Goal: Navigation & Orientation: Find specific page/section

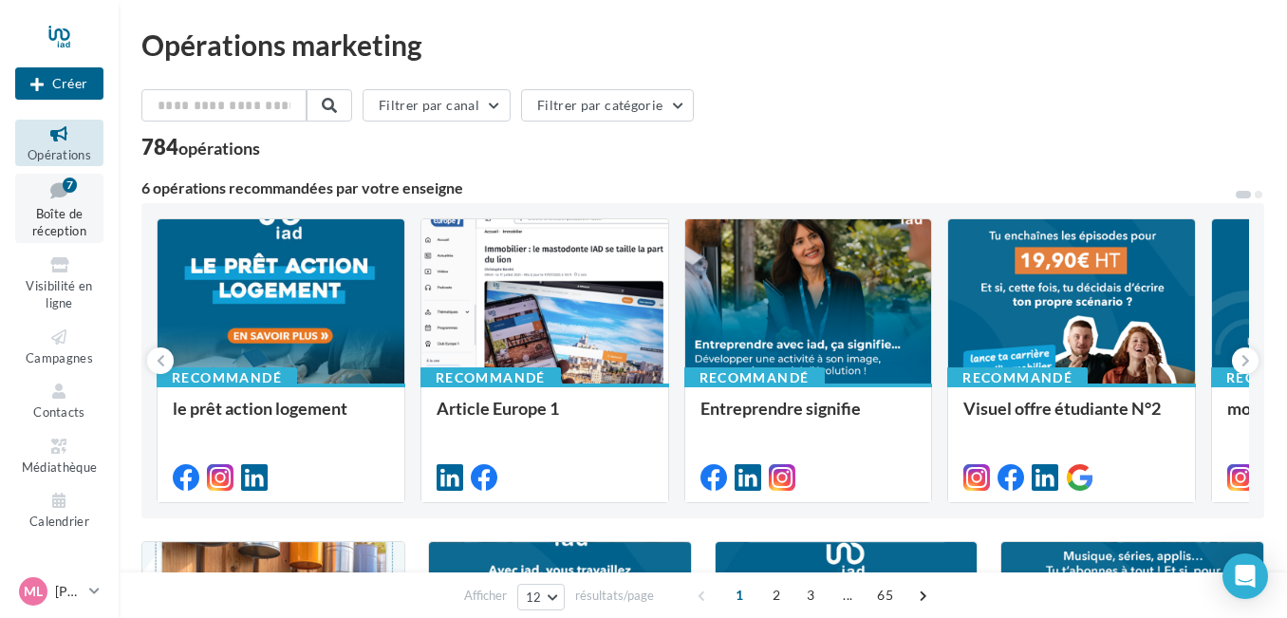
click at [65, 201] on icon at bounding box center [59, 190] width 77 height 26
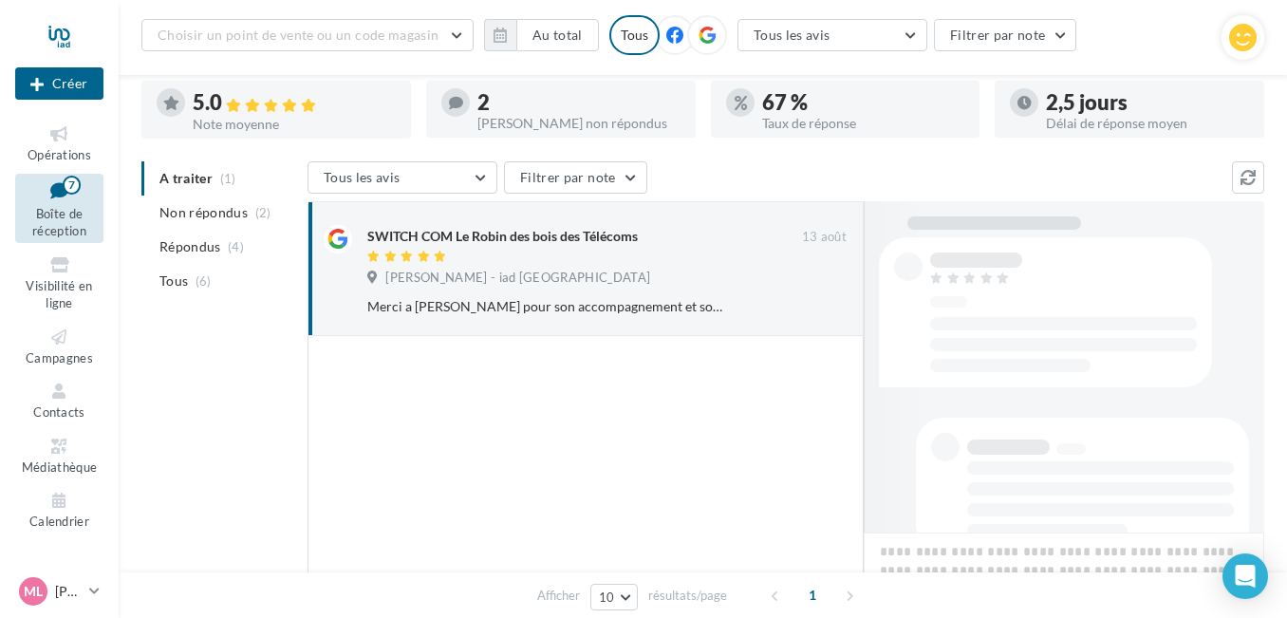
scroll to position [171, 0]
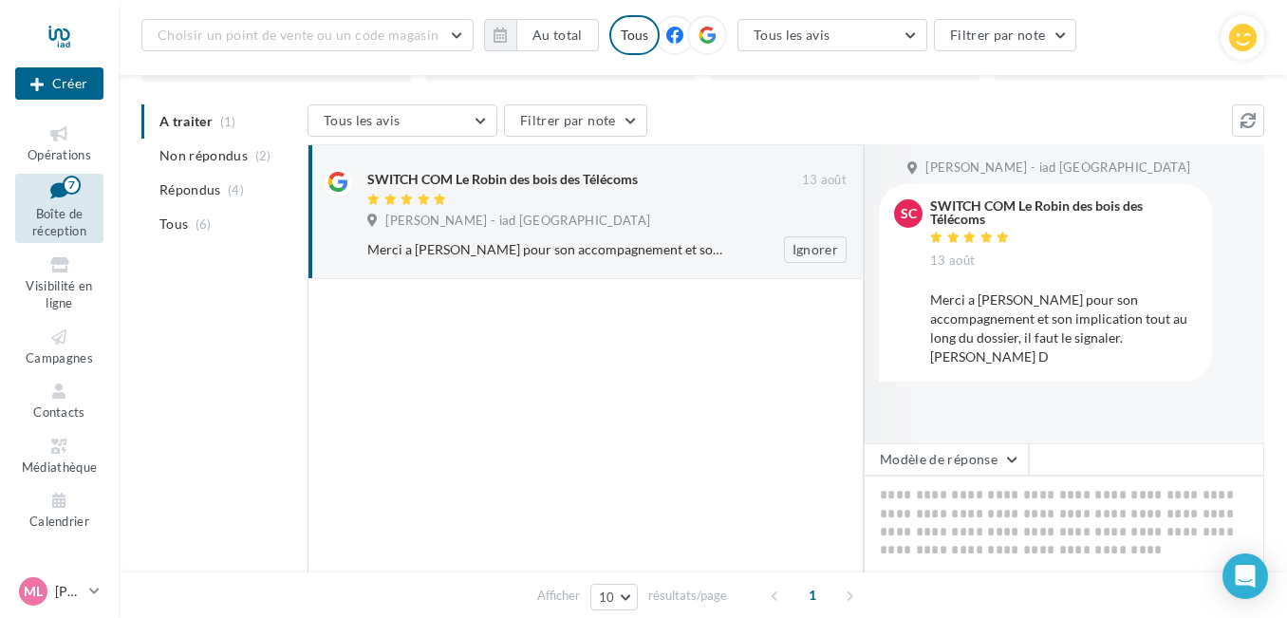
click at [637, 221] on div "[PERSON_NAME] - iad [GEOGRAPHIC_DATA]" at bounding box center [606, 223] width 479 height 21
click at [69, 339] on icon at bounding box center [59, 337] width 77 height 22
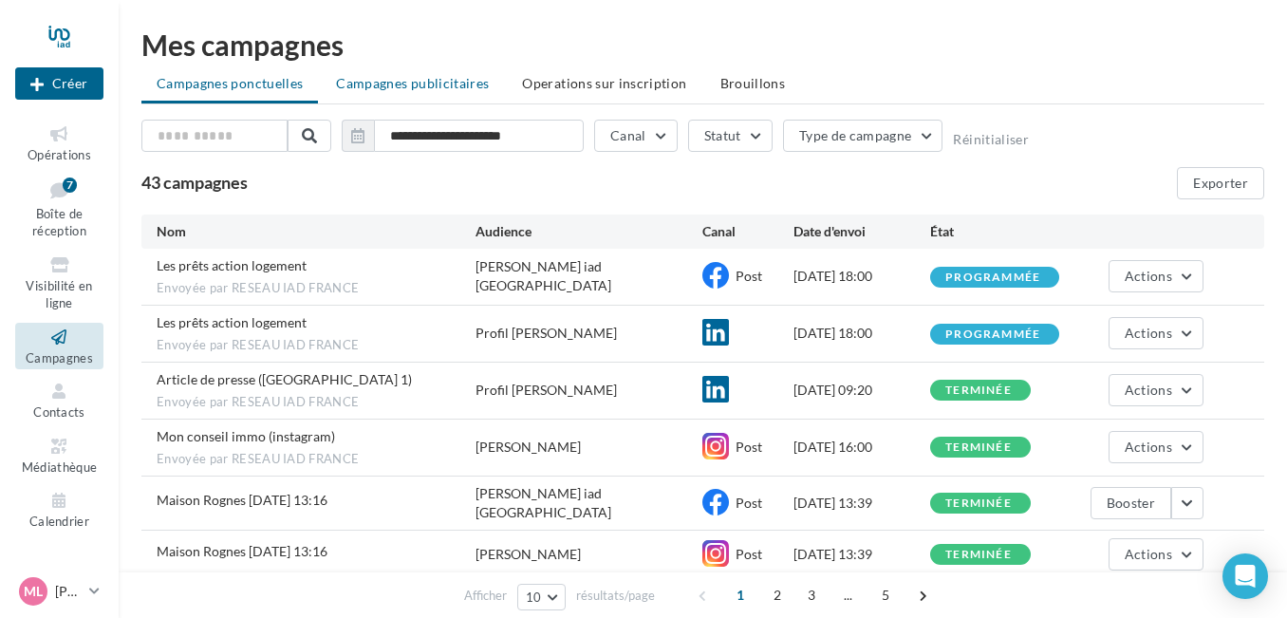
click at [416, 92] on li "Campagnes publicitaires" at bounding box center [412, 83] width 183 height 34
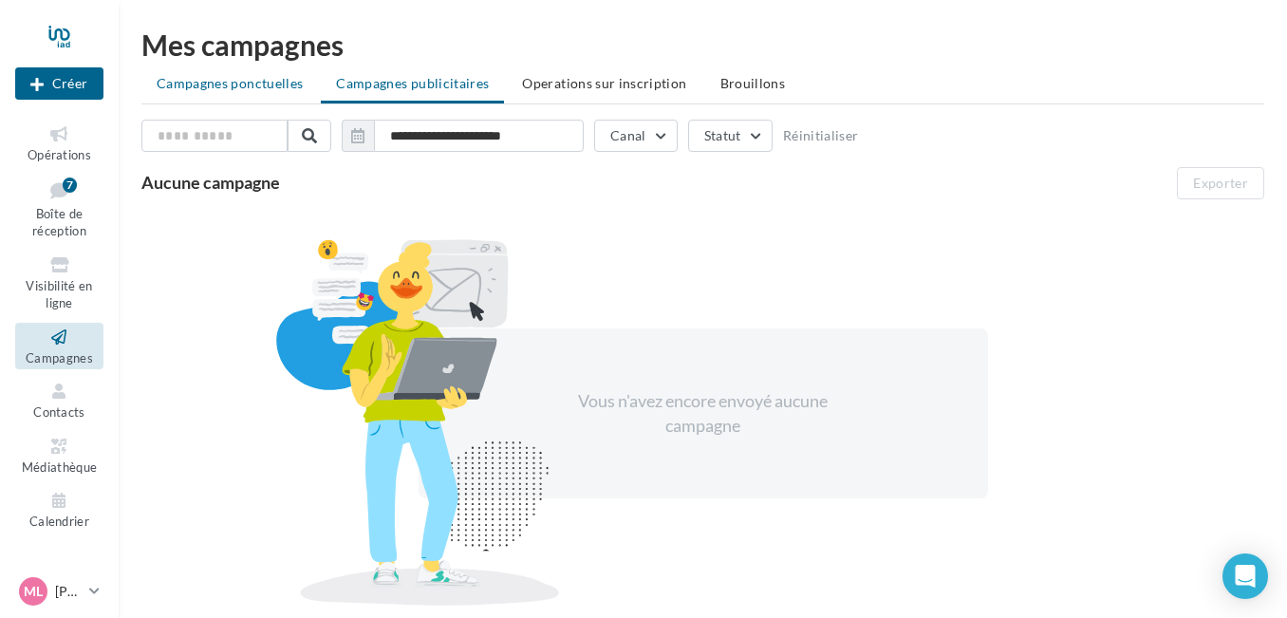
click at [260, 97] on li "Campagnes ponctuelles" at bounding box center [229, 83] width 177 height 34
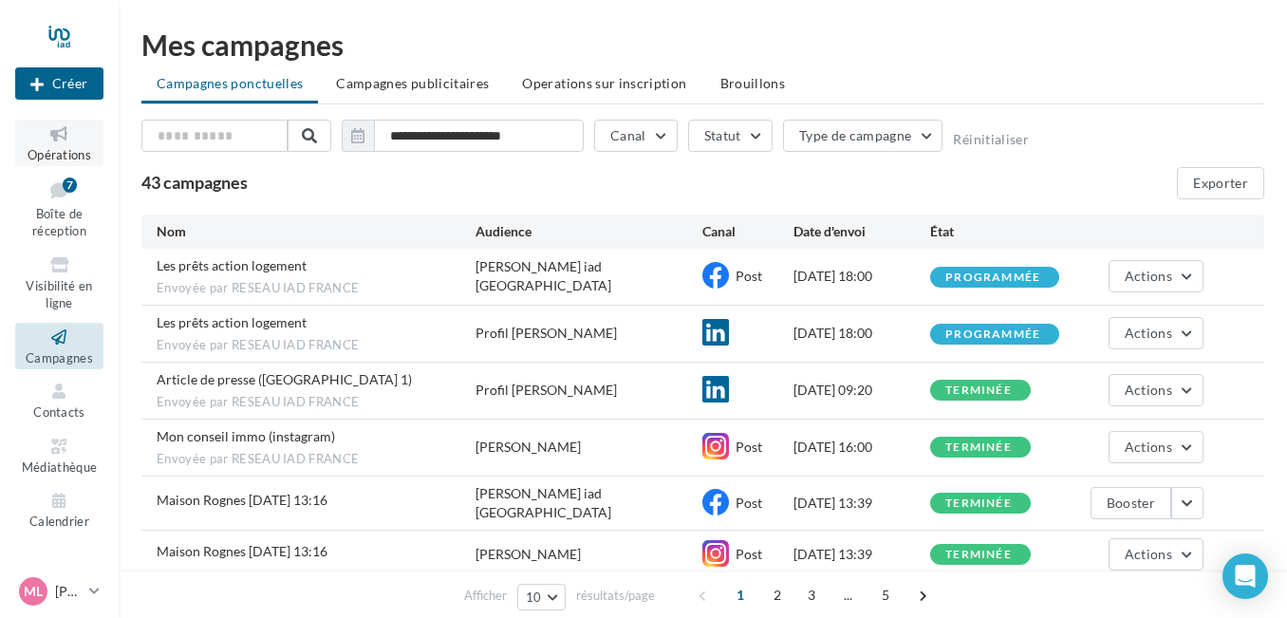
click at [59, 150] on span "Opérations" at bounding box center [60, 154] width 64 height 15
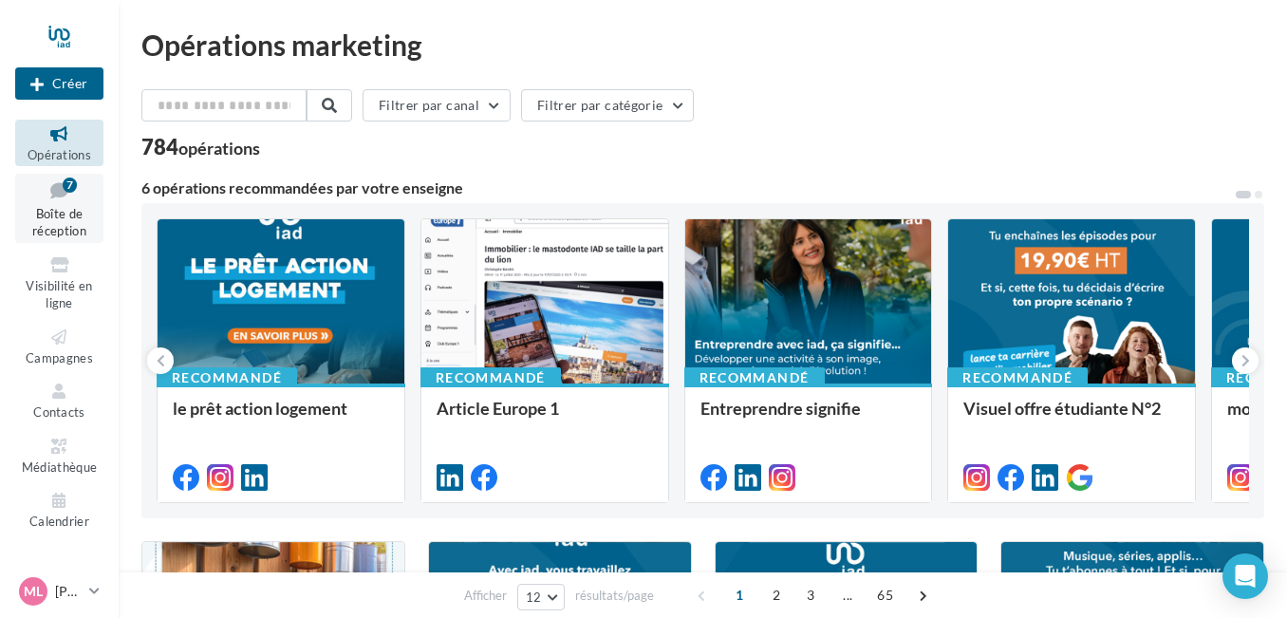
click at [66, 229] on span "Boîte de réception" at bounding box center [59, 222] width 54 height 33
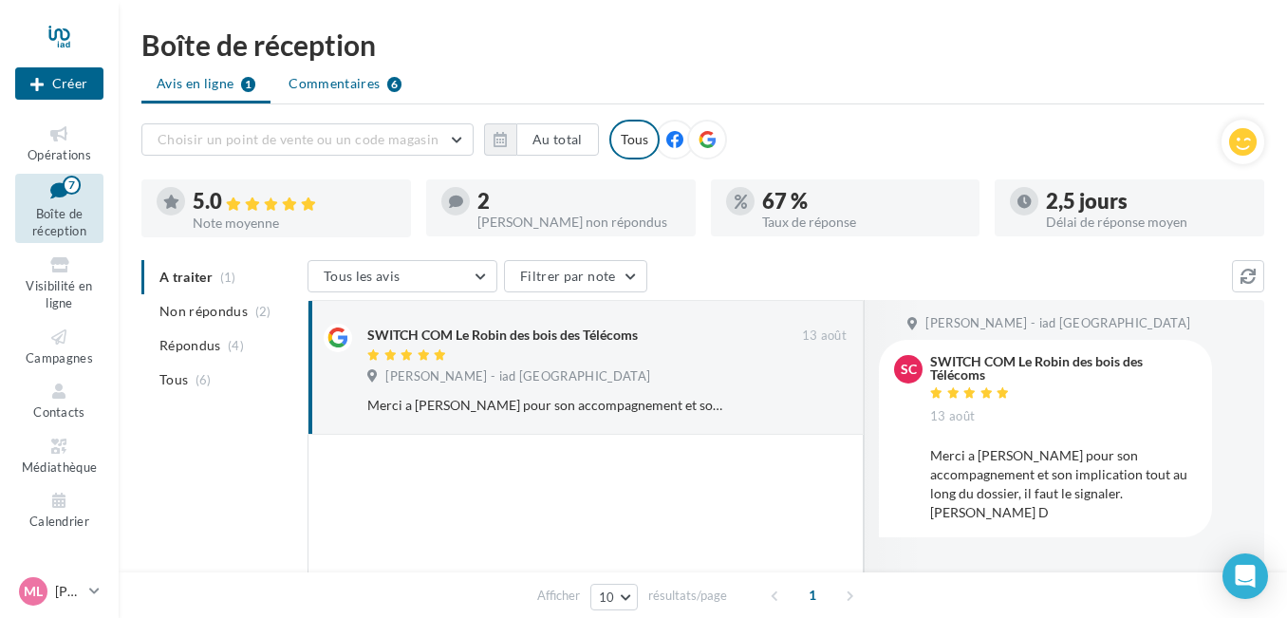
click at [369, 87] on span "Commentaires" at bounding box center [333, 83] width 91 height 19
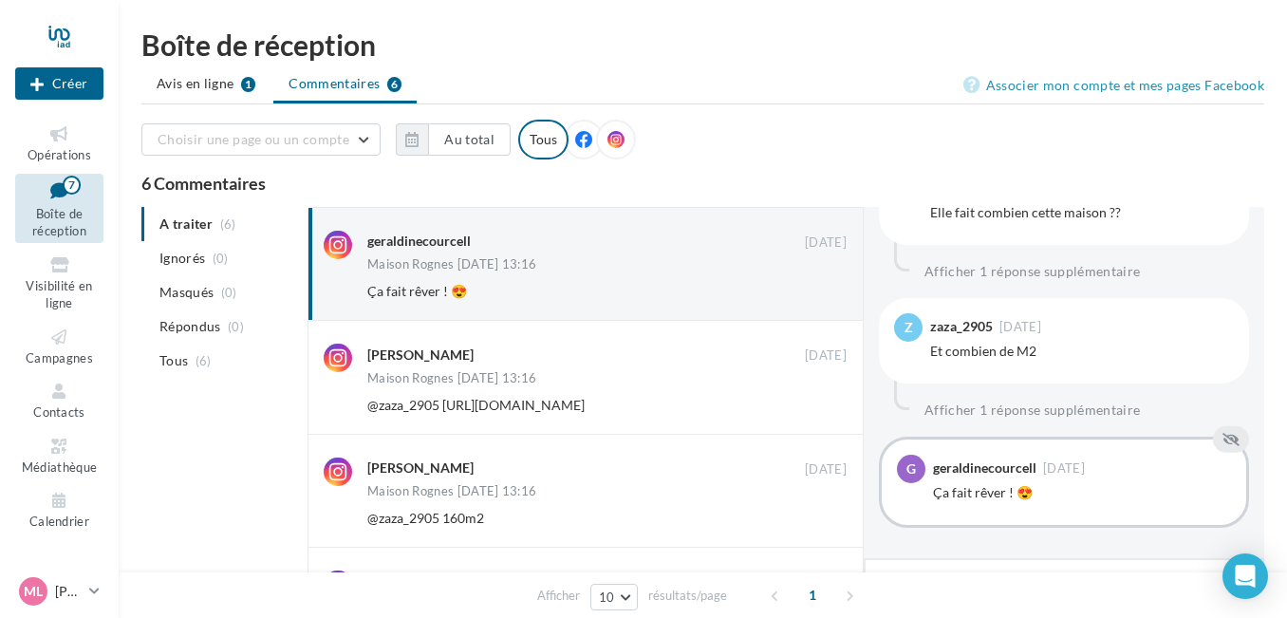
scroll to position [1632, 0]
click at [213, 85] on span "Avis en ligne" at bounding box center [196, 83] width 78 height 19
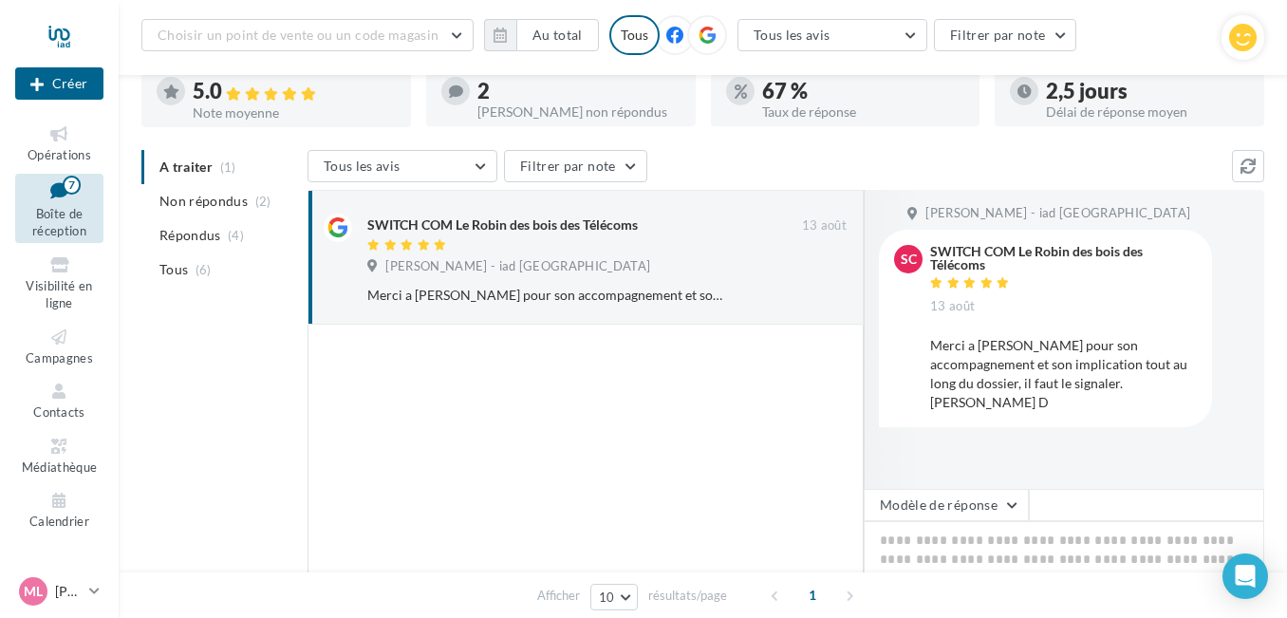
scroll to position [129, 0]
